Goal: Task Accomplishment & Management: Manage account settings

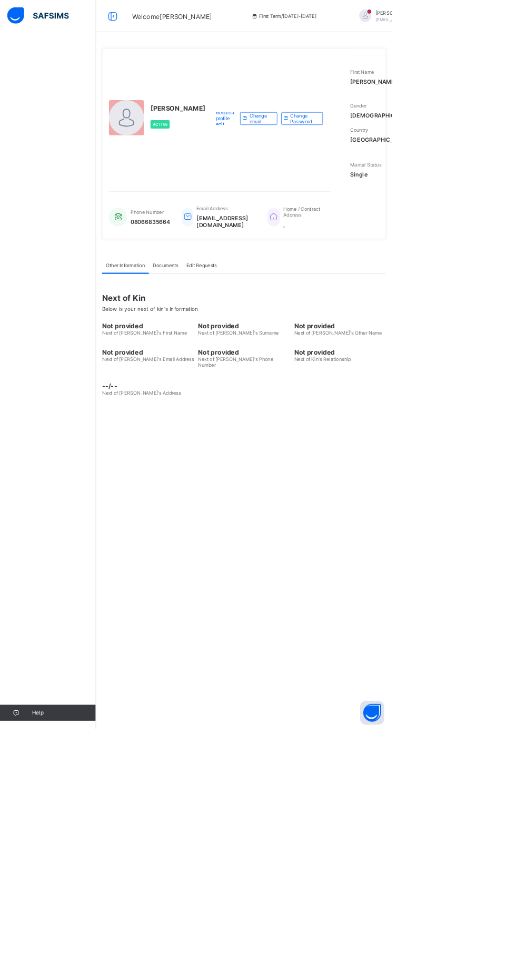
click at [299, 239] on div "Request profile edit Change email Change Password" at bounding box center [353, 155] width 154 height 167
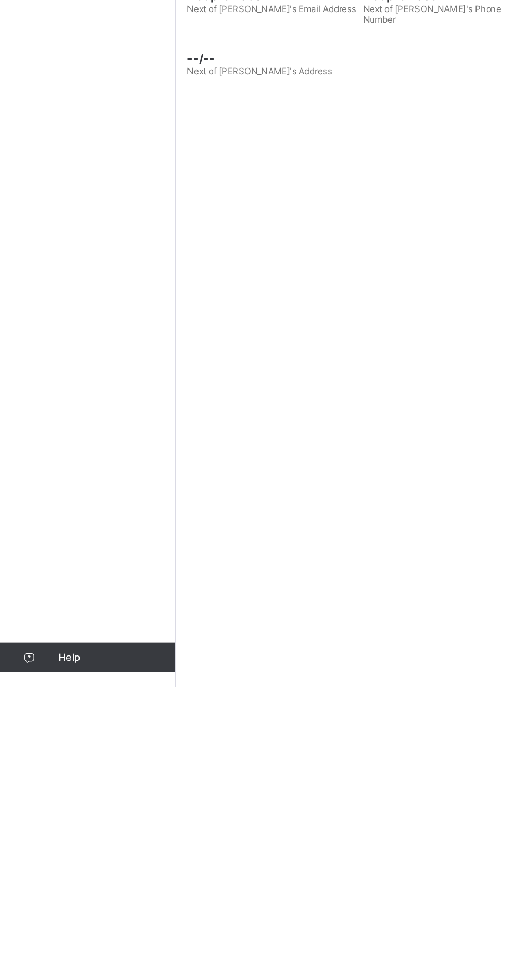
scroll to position [46, 0]
